Goal: Go to known website: Go to known website

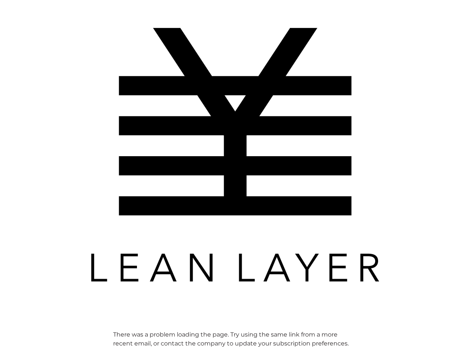
click at [235, 179] on img at bounding box center [235, 155] width 298 height 298
